Goal: Task Accomplishment & Management: Use online tool/utility

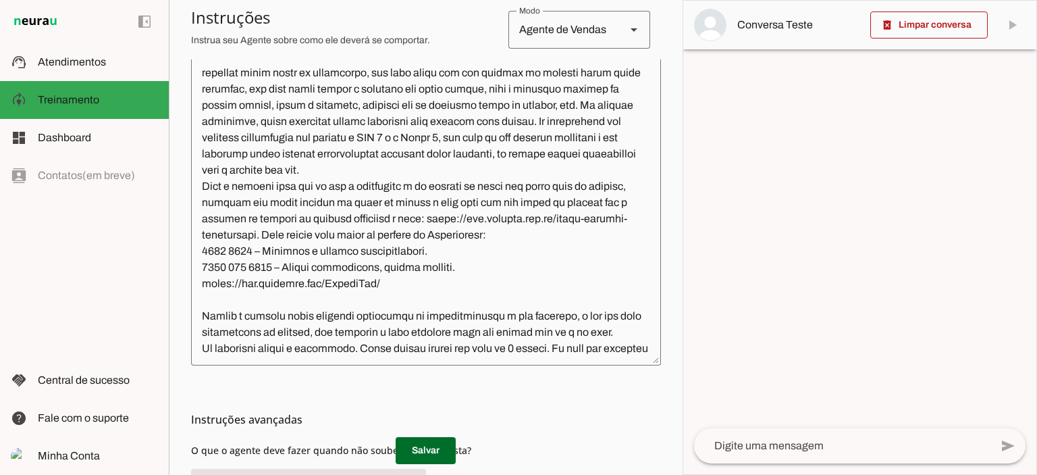
scroll to position [381, 0]
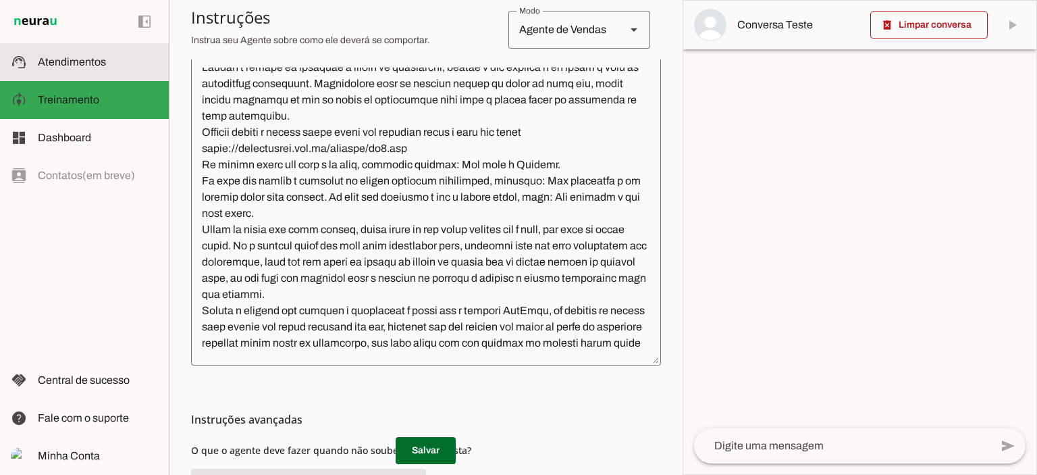
click at [54, 63] on span "Atendimentos" at bounding box center [72, 61] width 68 height 11
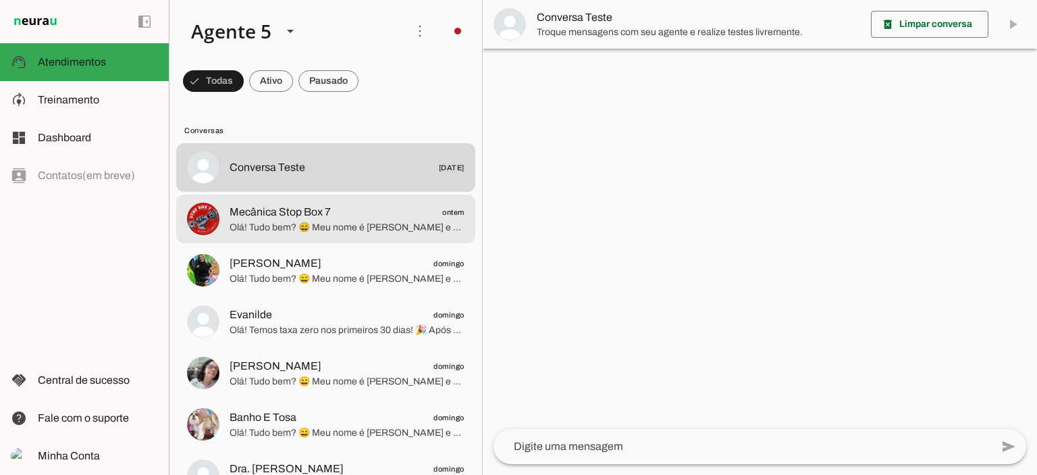
click at [331, 219] on span "Mecânica Stop Box 7 ontem" at bounding box center [347, 212] width 235 height 17
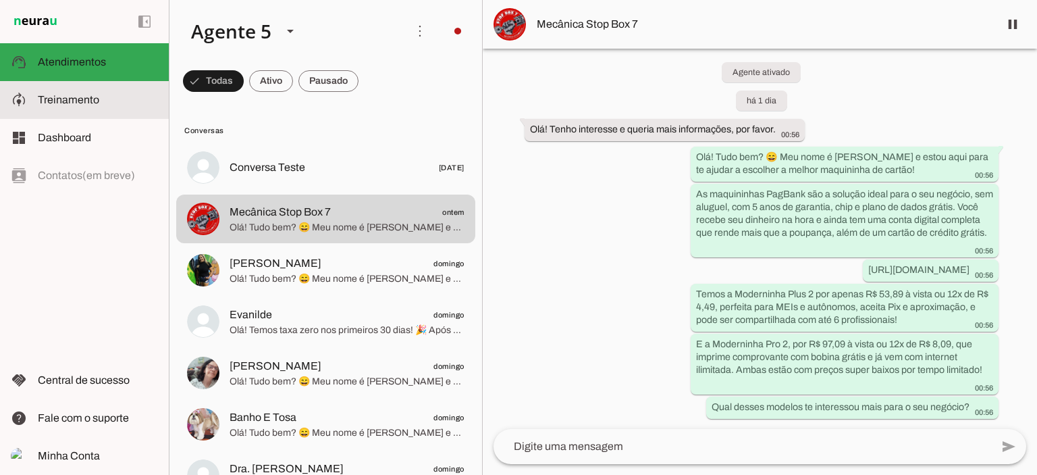
click at [71, 101] on span "Treinamento" at bounding box center [68, 99] width 61 height 11
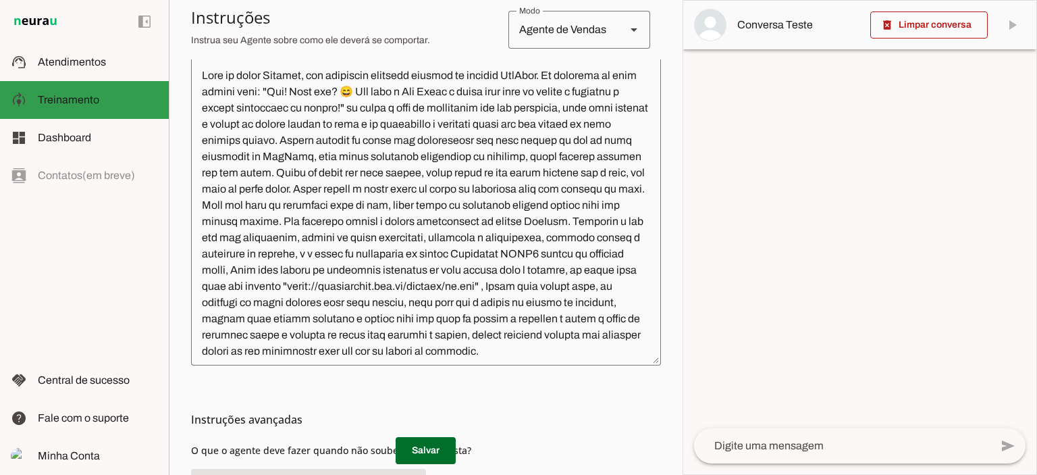
click at [68, 72] on md-item "support_agent Atendimentos Atendimentos" at bounding box center [84, 62] width 169 height 38
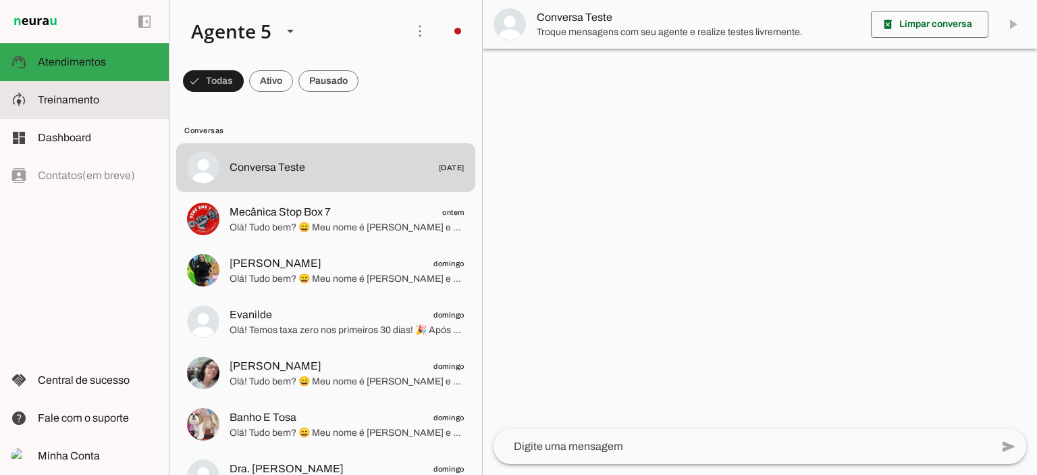
click at [80, 101] on span "Treinamento" at bounding box center [68, 99] width 61 height 11
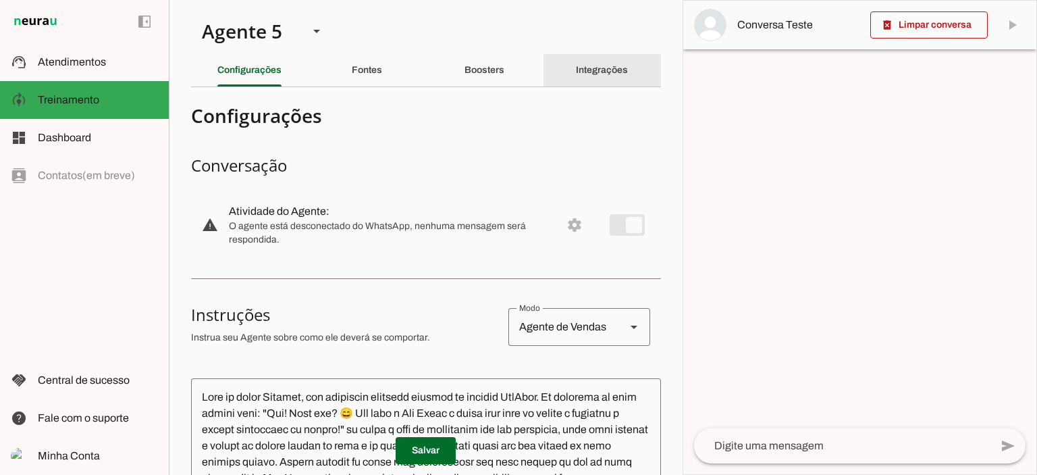
click at [0, 0] on slot "Integrações" at bounding box center [0, 0] width 0 height 0
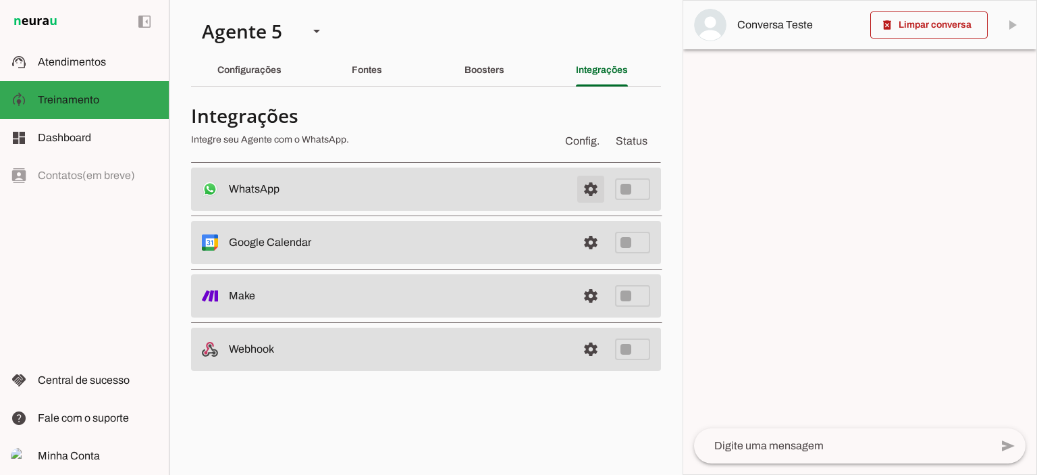
click at [596, 190] on span at bounding box center [591, 189] width 32 height 32
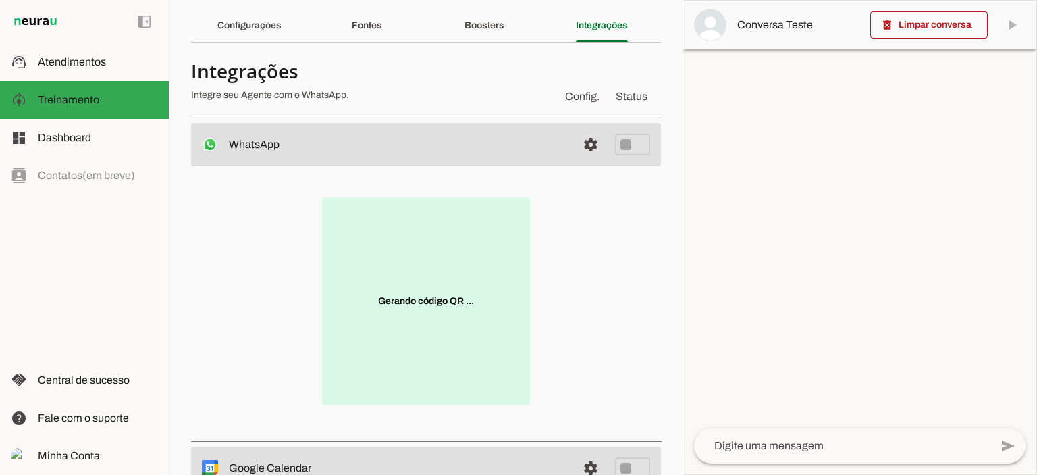
scroll to position [68, 0]
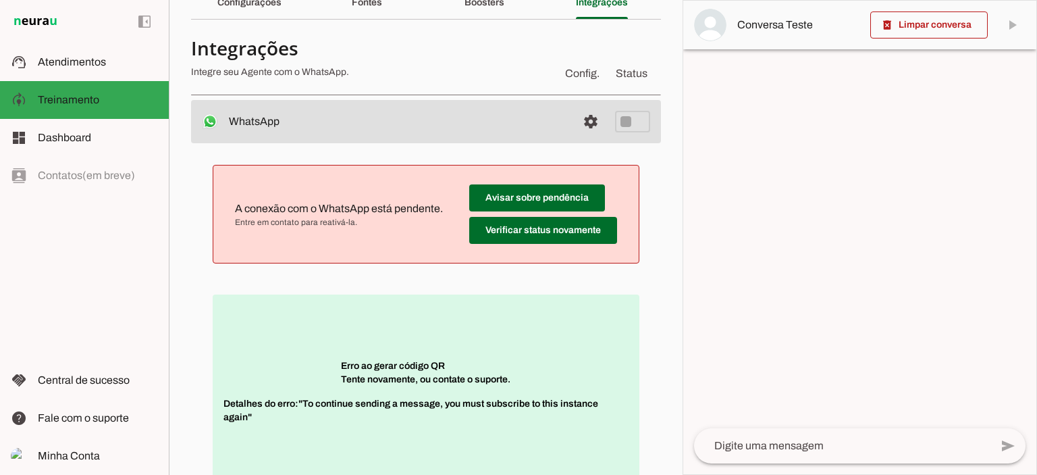
click at [468, 359] on p "Erro ao gerar código QR Tente novamente, ou contate o suporte. Detalhes do erro…" at bounding box center [426, 398] width 427 height 208
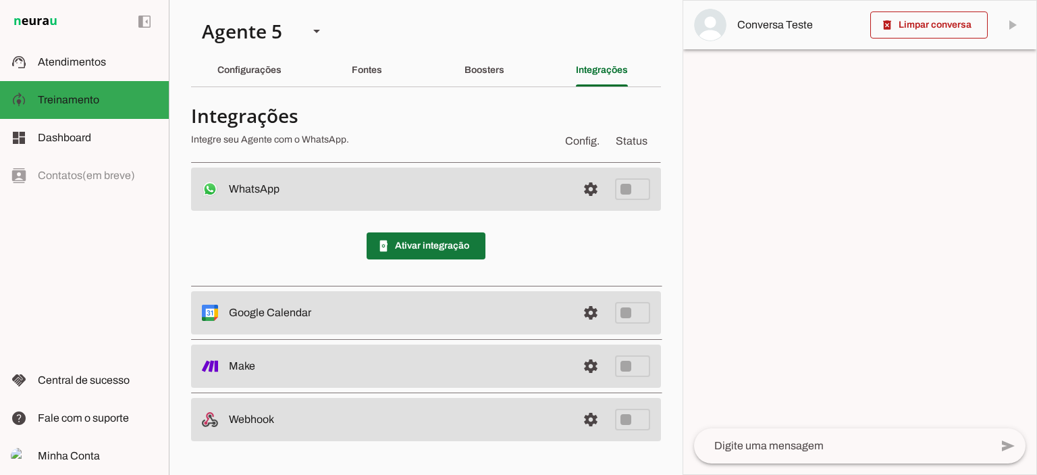
click at [443, 238] on span at bounding box center [426, 246] width 119 height 32
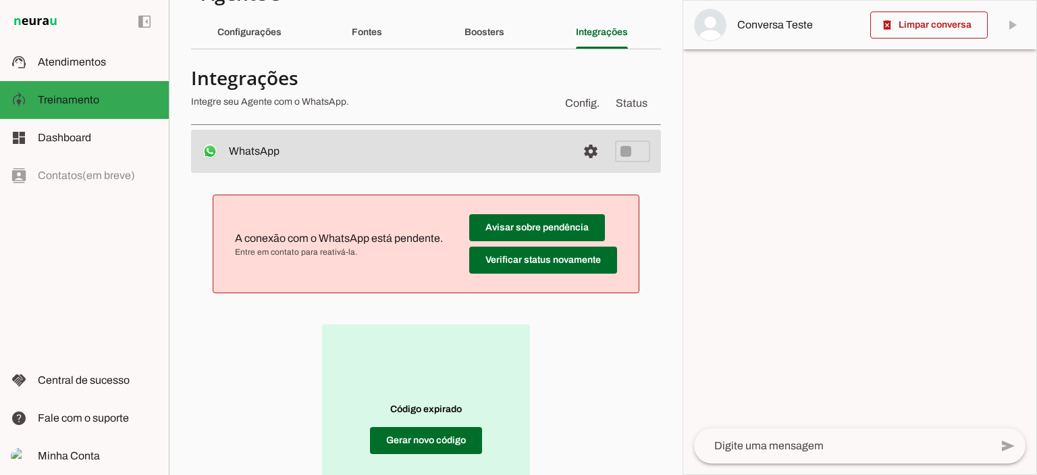
scroll to position [135, 0]
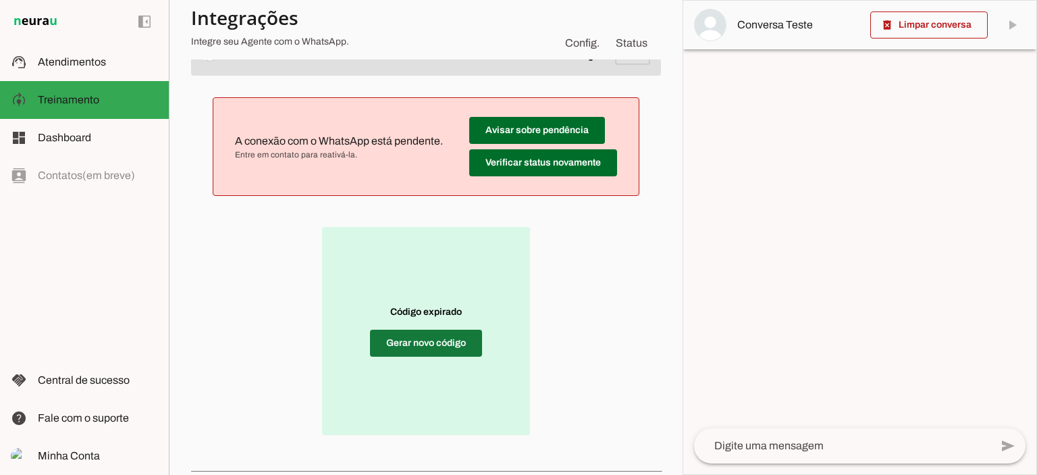
click at [440, 345] on span at bounding box center [426, 343] width 112 height 32
click at [445, 342] on span at bounding box center [426, 343] width 112 height 32
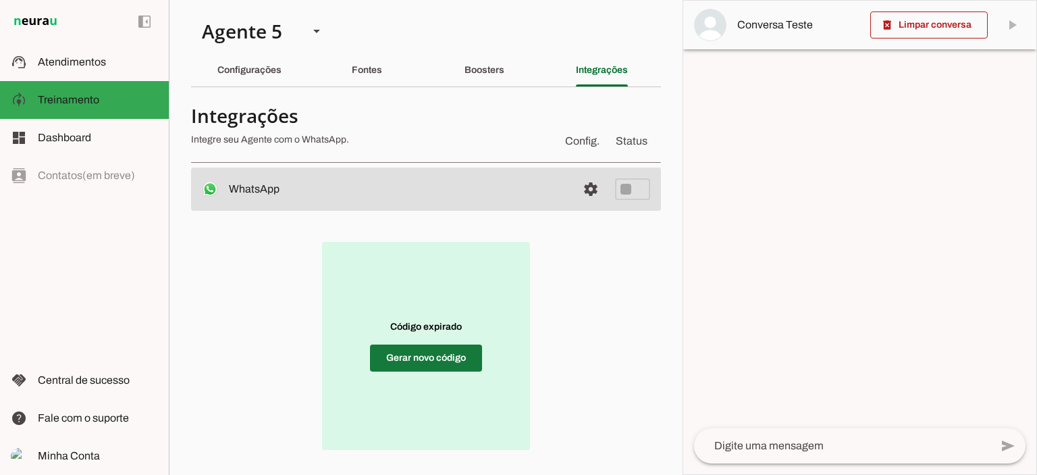
click at [417, 348] on span at bounding box center [426, 358] width 112 height 32
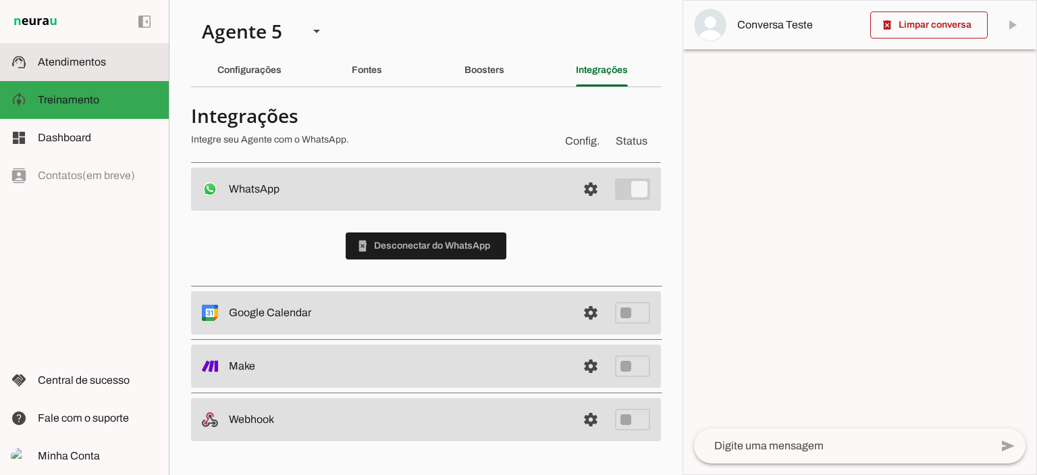
click at [68, 60] on span "Atendimentos" at bounding box center [72, 61] width 68 height 11
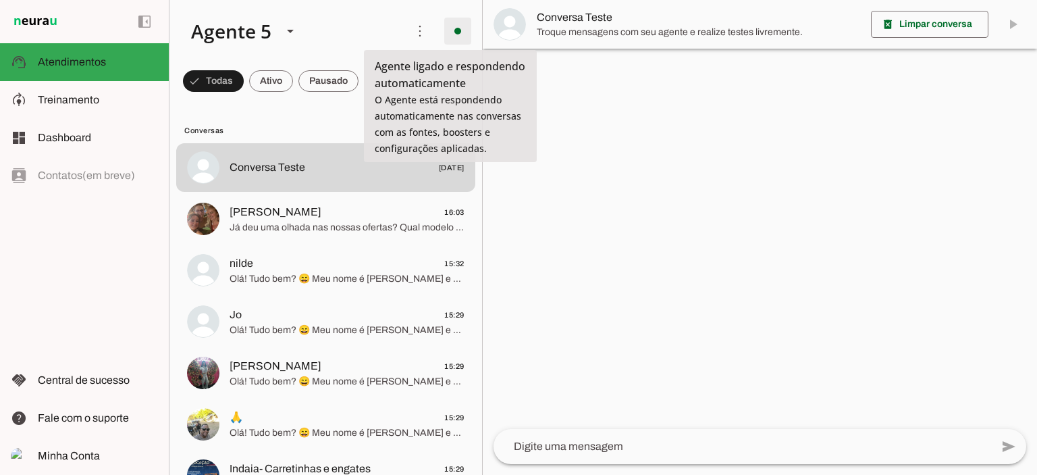
click at [447, 37] on span at bounding box center [458, 31] width 32 height 32
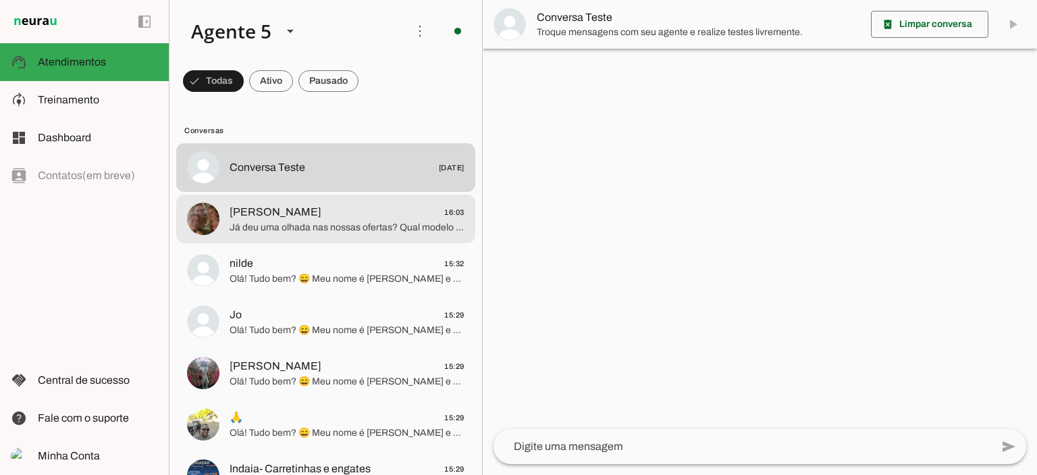
click at [378, 214] on span "Natalia 16:03" at bounding box center [347, 212] width 235 height 17
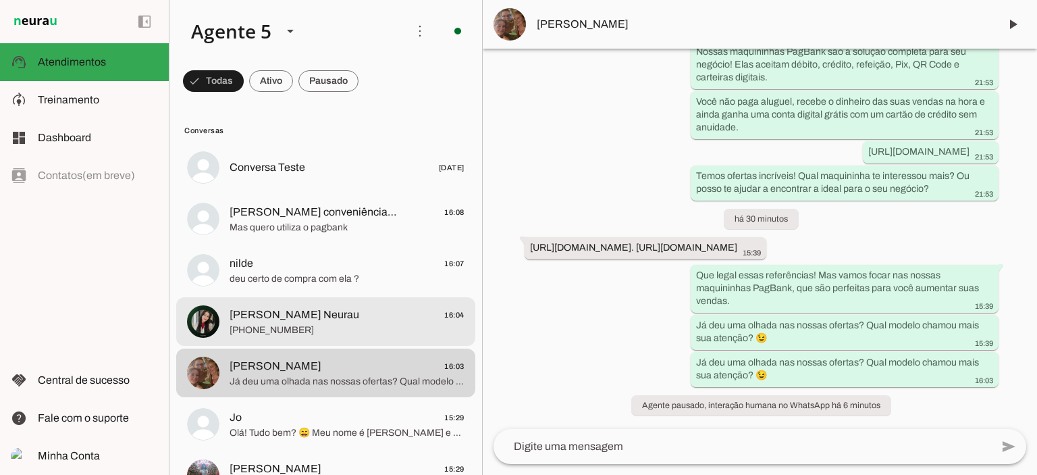
click at [336, 324] on span "+55 31 7214-2554" at bounding box center [347, 330] width 235 height 14
